Goal: Task Accomplishment & Management: Manage account settings

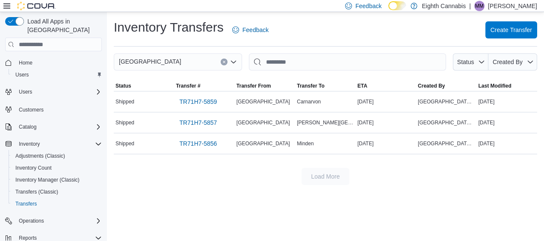
drag, startPoint x: 291, startPoint y: 36, endPoint x: 291, endPoint y: 42, distance: 6.5
click at [293, 35] on div "Inventory Transfers Feedback Create Transfer" at bounding box center [326, 30] width 424 height 22
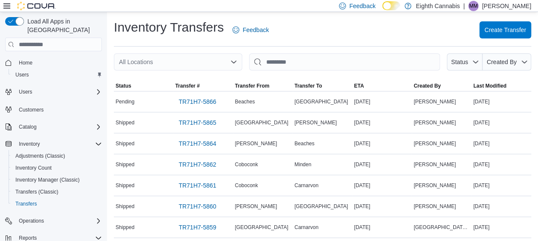
click at [221, 64] on div "All Locations" at bounding box center [178, 61] width 128 height 17
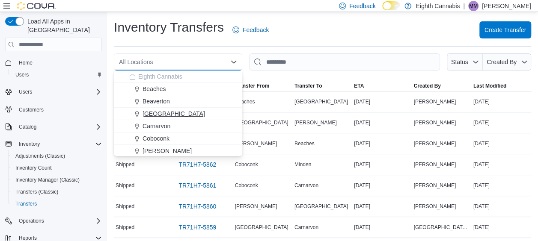
click at [163, 118] on span "[GEOGRAPHIC_DATA]" at bounding box center [173, 114] width 62 height 9
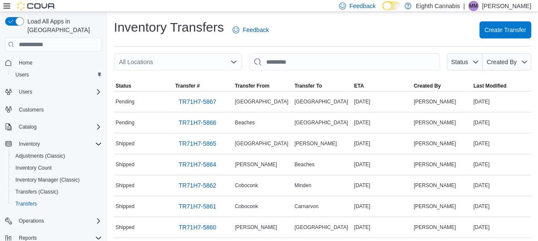
click at [158, 62] on div "All Locations" at bounding box center [178, 61] width 128 height 17
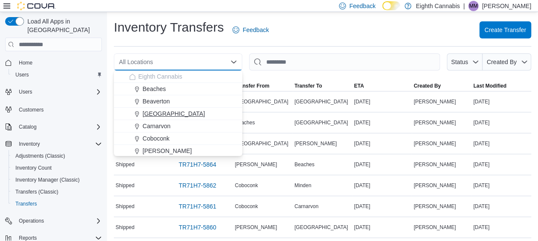
click at [163, 109] on button "[GEOGRAPHIC_DATA]" at bounding box center [178, 114] width 128 height 12
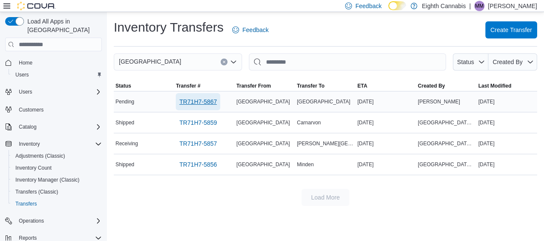
click at [201, 106] on span "TR71H7-5867" at bounding box center [198, 101] width 38 height 17
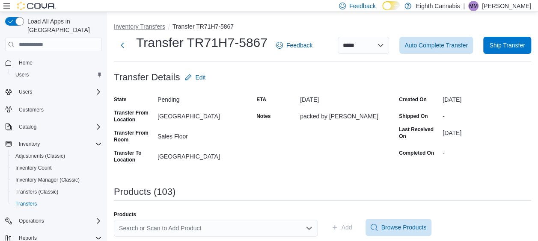
click at [135, 26] on button "Inventory Transfers" at bounding box center [139, 26] width 51 height 7
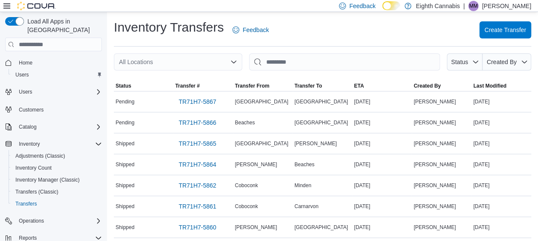
click at [176, 57] on div "All Locations" at bounding box center [178, 61] width 128 height 17
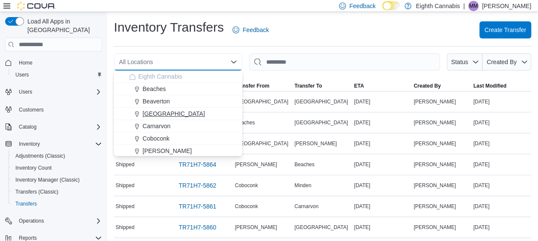
click at [169, 114] on span "[GEOGRAPHIC_DATA]" at bounding box center [173, 114] width 62 height 9
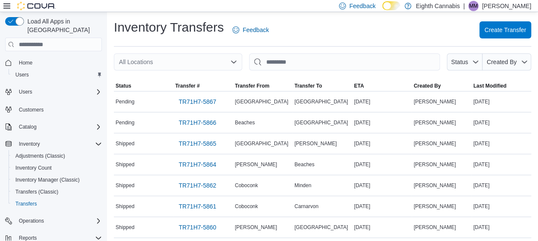
click at [196, 60] on div "All Locations" at bounding box center [178, 61] width 128 height 17
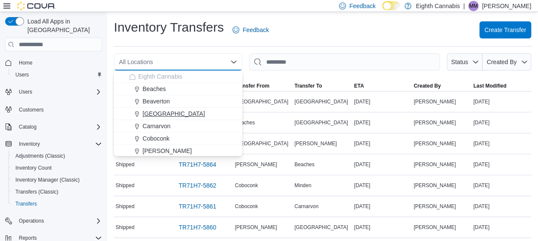
click at [173, 116] on span "[GEOGRAPHIC_DATA]" at bounding box center [173, 114] width 62 height 9
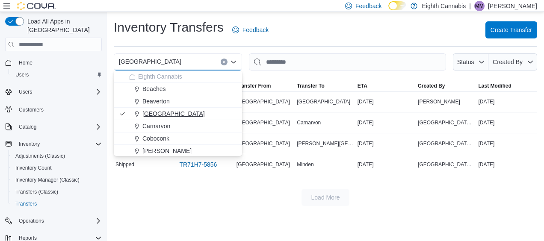
click at [158, 112] on span "[GEOGRAPHIC_DATA]" at bounding box center [173, 114] width 62 height 9
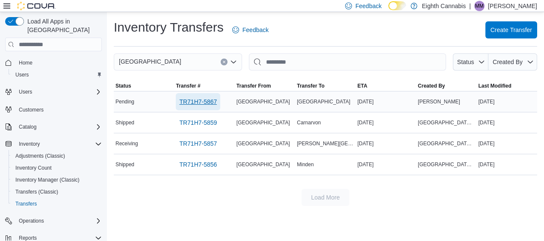
click at [206, 98] on span "TR71H7-5867" at bounding box center [198, 102] width 38 height 9
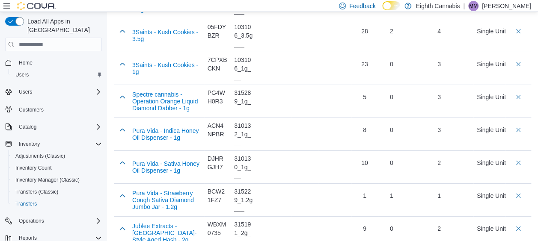
scroll to position [3307, 0]
